Goal: Information Seeking & Learning: Learn about a topic

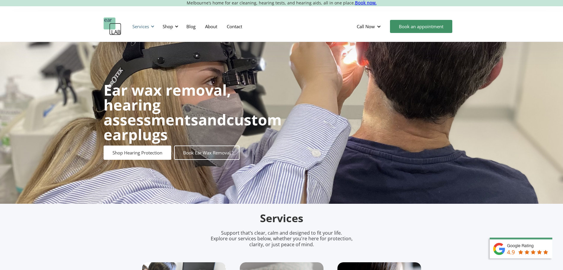
click at [147, 28] on div "Services" at bounding box center [140, 26] width 17 height 6
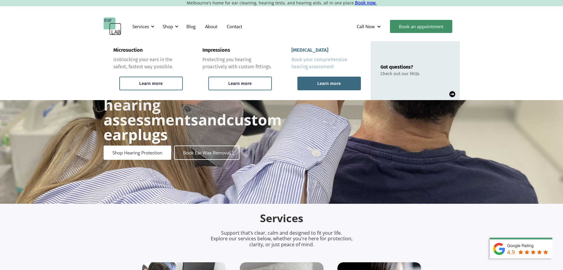
click at [318, 81] on div "Learn more" at bounding box center [328, 83] width 23 height 5
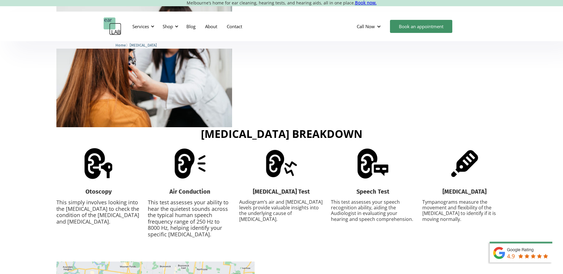
scroll to position [801, 0]
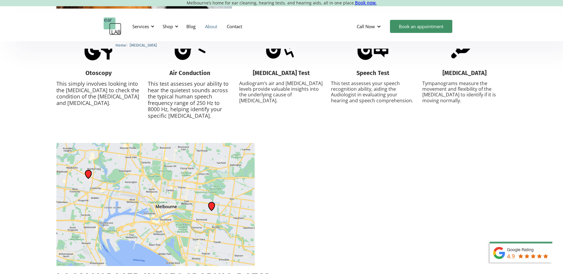
click at [210, 27] on link "About" at bounding box center [211, 26] width 22 height 17
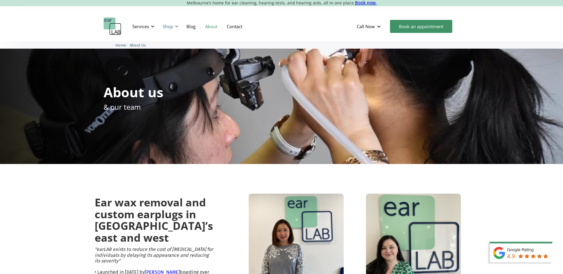
click at [171, 27] on div "Shop" at bounding box center [168, 26] width 10 height 6
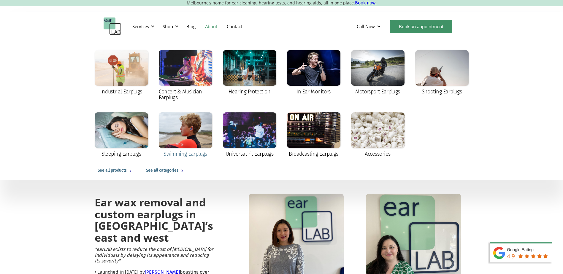
click at [201, 130] on div at bounding box center [185, 130] width 53 height 36
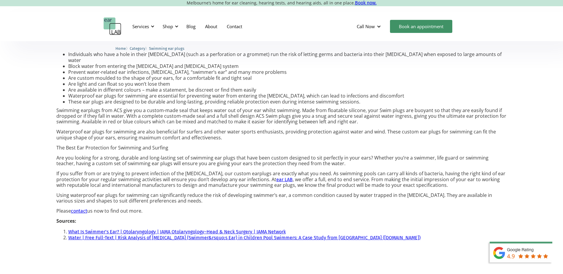
scroll to position [475, 0]
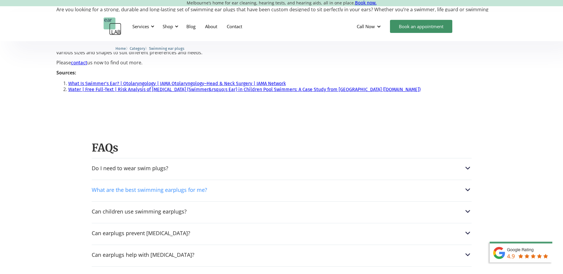
click at [263, 186] on div "What are the best swimming earplugs for me?" at bounding box center [282, 190] width 380 height 8
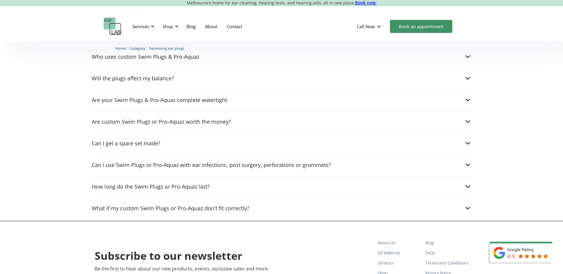
scroll to position [742, 0]
